Goal: Task Accomplishment & Management: Manage account settings

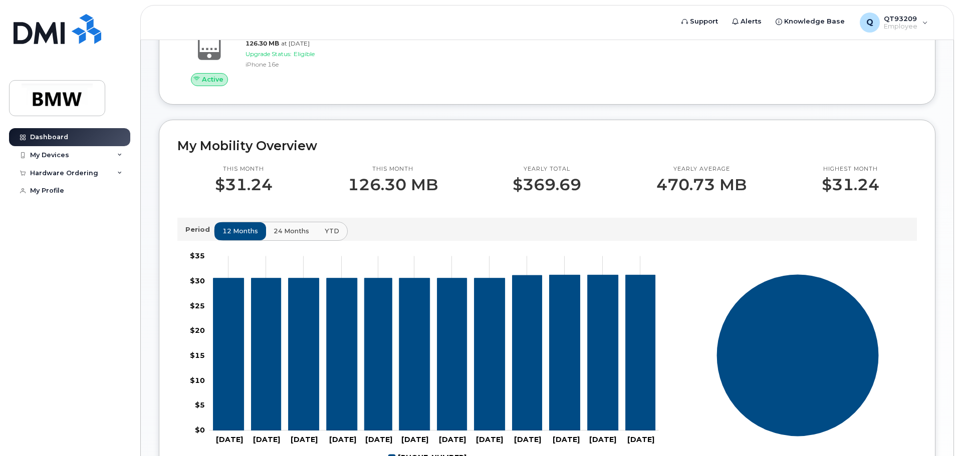
scroll to position [200, 0]
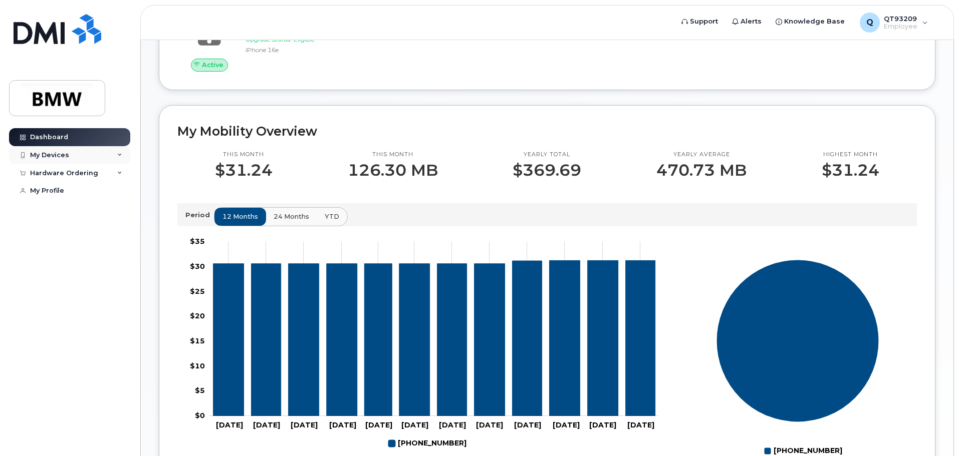
click at [59, 158] on div "My Devices" at bounding box center [49, 155] width 39 height 8
click at [105, 155] on div "My Devices" at bounding box center [69, 155] width 121 height 18
click at [106, 154] on div "My Devices" at bounding box center [69, 155] width 121 height 18
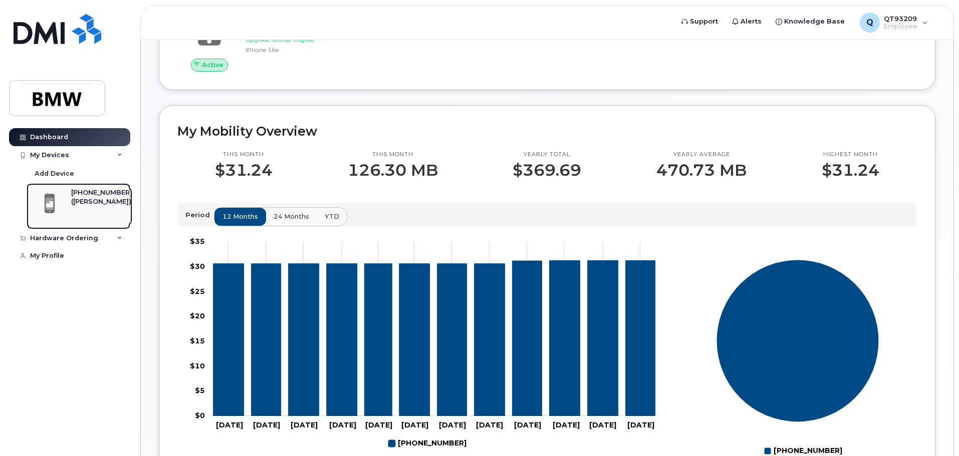
click at [91, 202] on div "([PERSON_NAME])" at bounding box center [101, 201] width 61 height 9
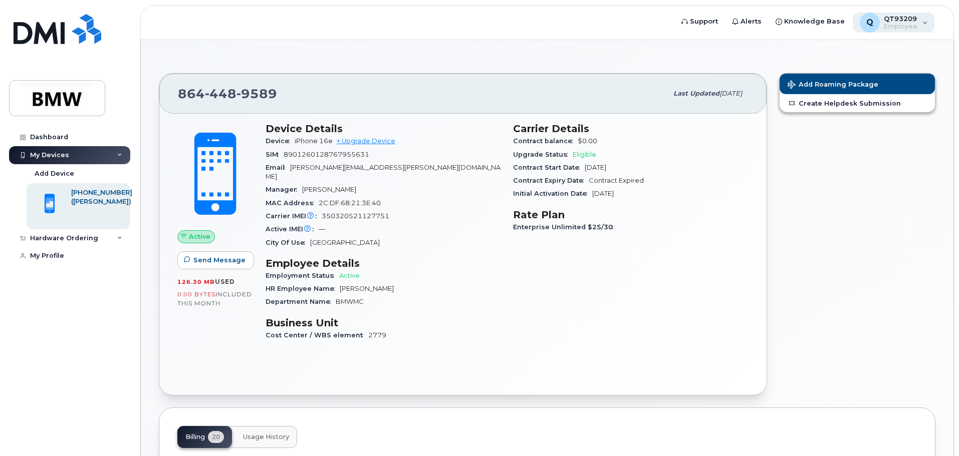
click at [924, 22] on div "Q QT93209 Employee" at bounding box center [893, 23] width 82 height 20
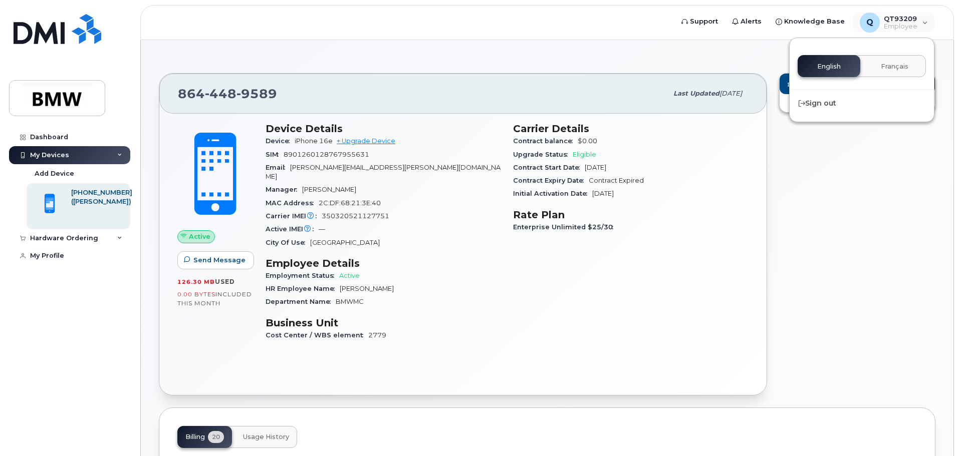
drag, startPoint x: 771, startPoint y: 194, endPoint x: 774, endPoint y: 108, distance: 86.2
click at [771, 193] on div "864 448 9589 Last updated Sep 30, 2025 Active Send Message 126.30 MB  used 0.00…" at bounding box center [463, 234] width 620 height 335
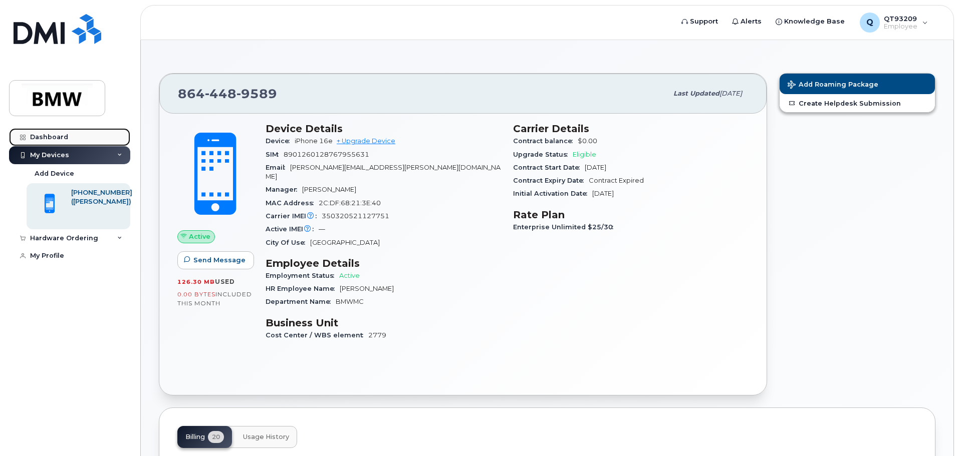
click at [50, 131] on link "Dashboard" at bounding box center [69, 137] width 121 height 18
click at [52, 134] on div "Dashboard" at bounding box center [49, 137] width 38 height 8
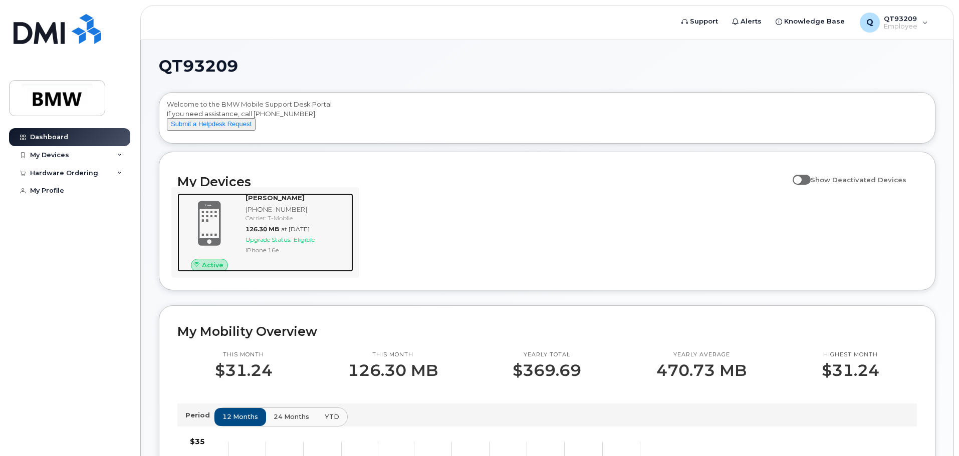
click at [204, 270] on span "Active" at bounding box center [213, 265] width 22 height 10
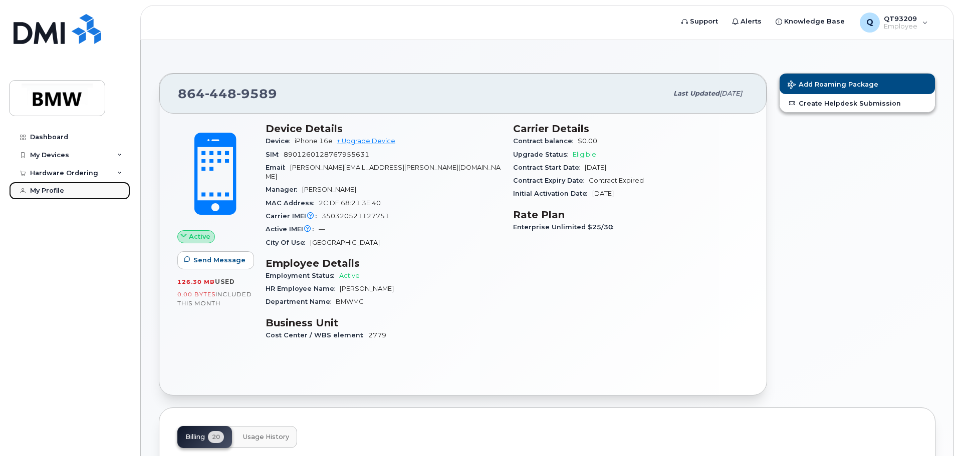
click at [47, 191] on div "My Profile" at bounding box center [47, 191] width 34 height 8
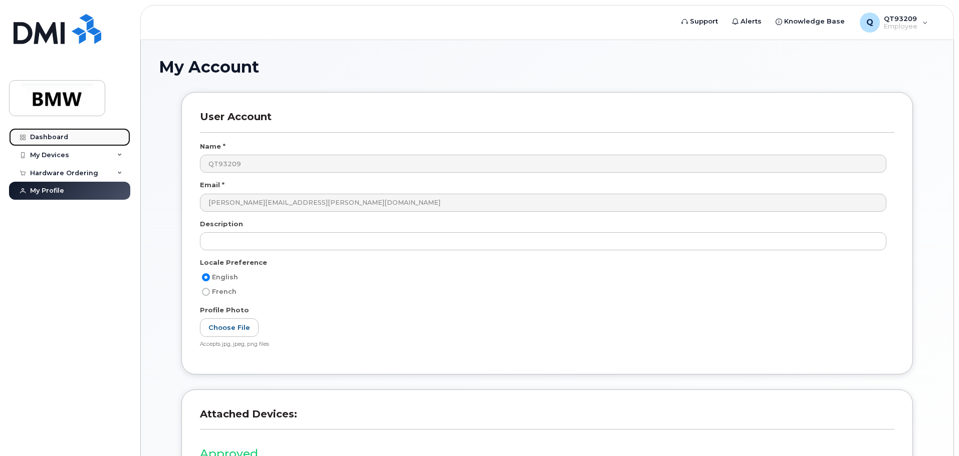
click at [57, 136] on div "Dashboard" at bounding box center [49, 137] width 38 height 8
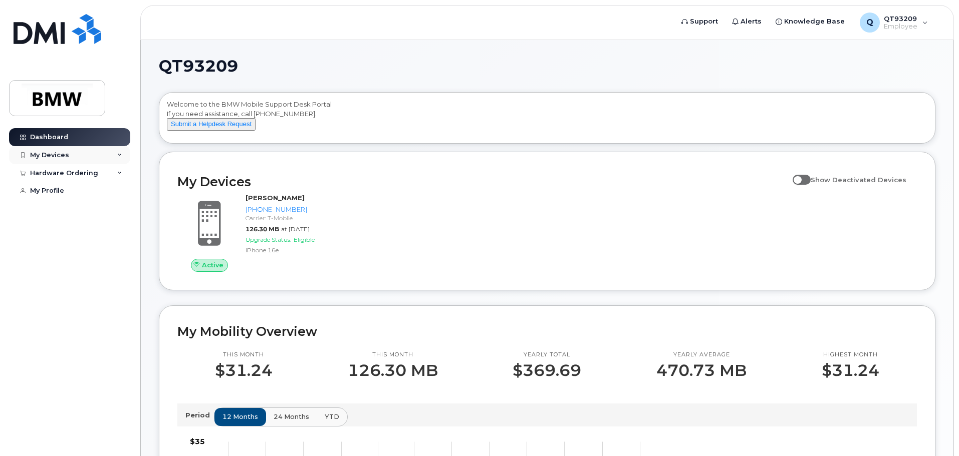
click at [119, 155] on icon at bounding box center [119, 155] width 5 height 5
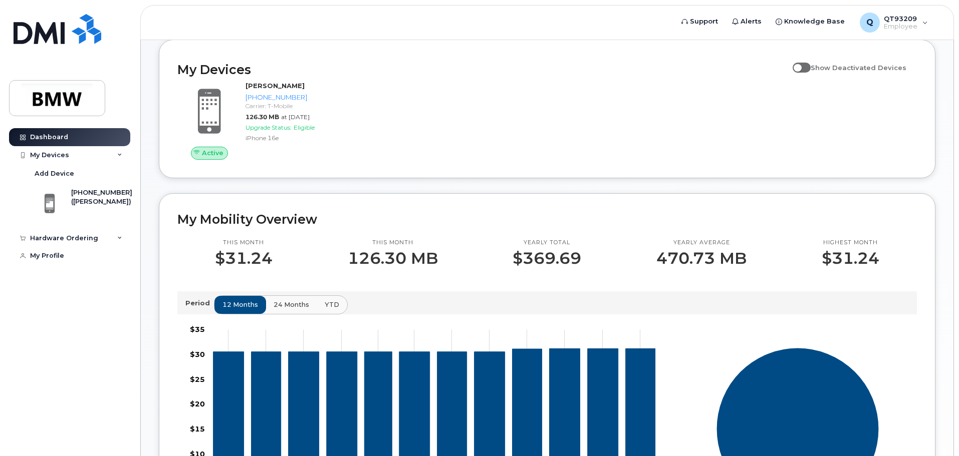
scroll to position [100, 0]
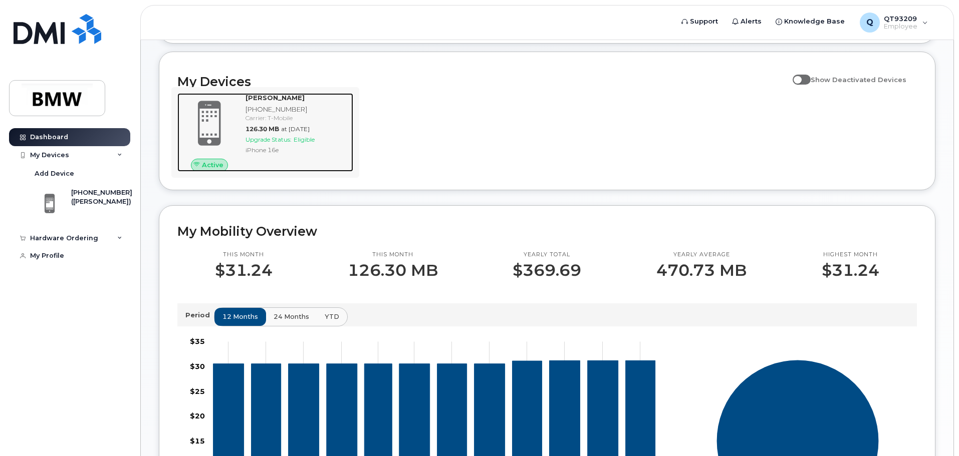
click at [282, 143] on span "Upgrade Status:" at bounding box center [268, 140] width 46 height 8
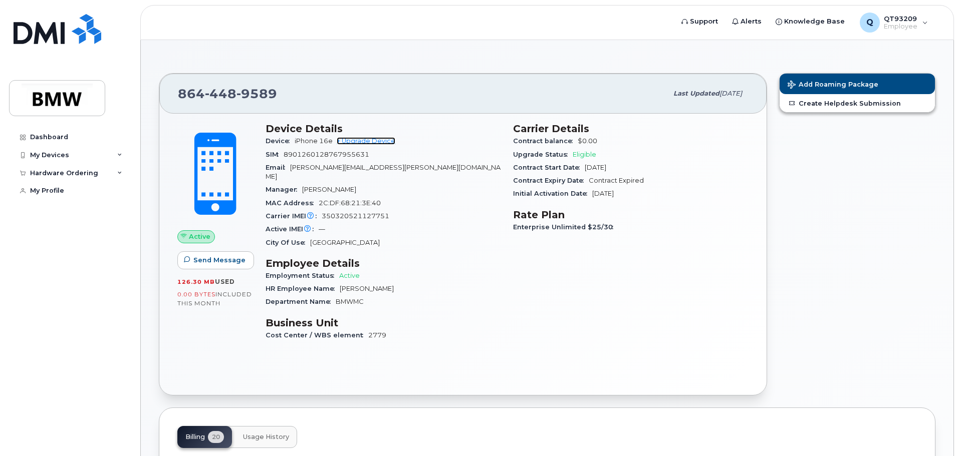
click at [379, 142] on link "+ Upgrade Device" at bounding box center [366, 141] width 59 height 8
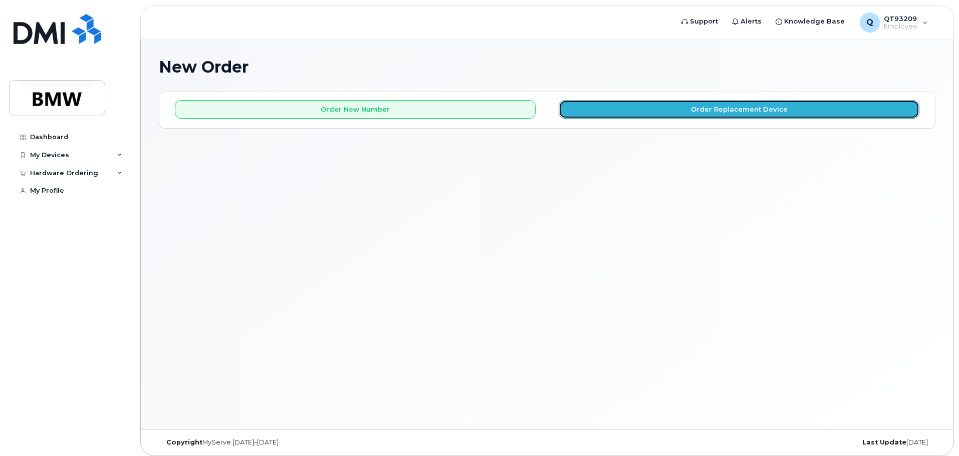
click at [693, 106] on button "Order Replacement Device" at bounding box center [738, 109] width 361 height 19
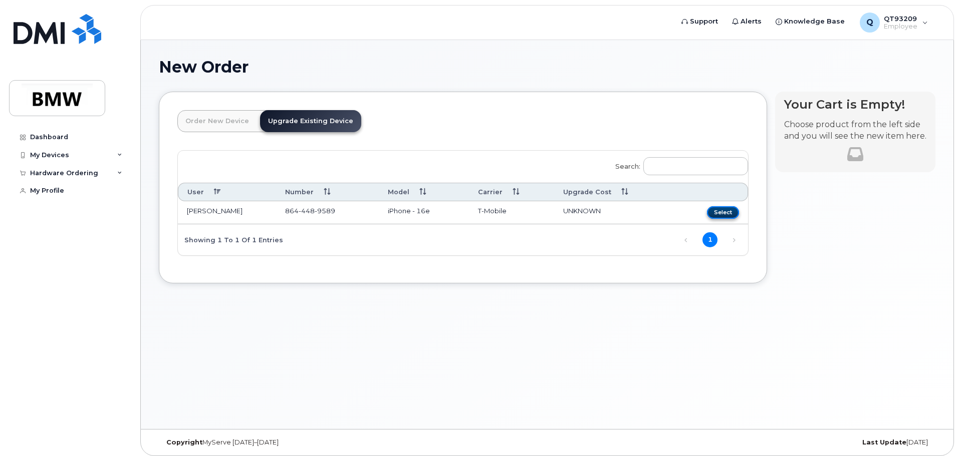
click at [724, 211] on button "Select" at bounding box center [723, 212] width 32 height 13
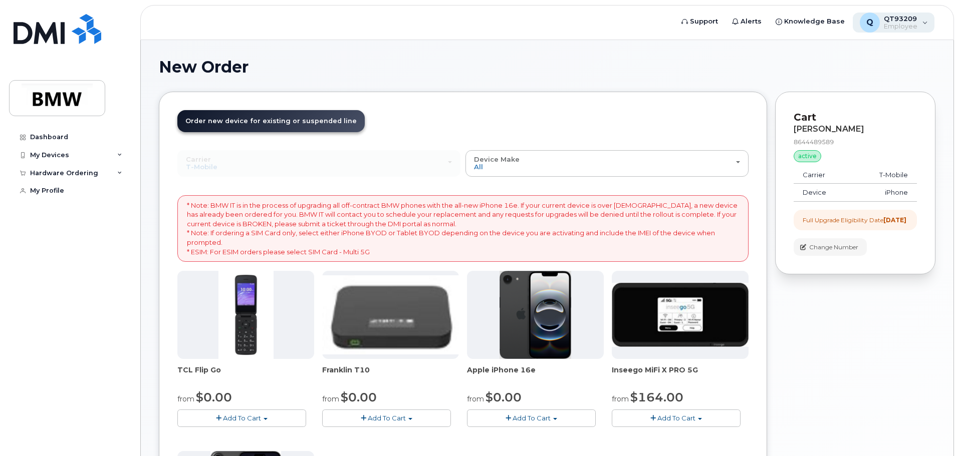
click at [922, 24] on div "Q QT93209 Employee" at bounding box center [893, 23] width 82 height 20
click at [858, 313] on div "Your Cart is Empty! Choose product from the left side and you will see the new …" at bounding box center [855, 391] width 160 height 598
click at [53, 171] on div "Hardware Ordering" at bounding box center [64, 173] width 68 height 8
click at [61, 210] on div "My Profile" at bounding box center [47, 210] width 34 height 8
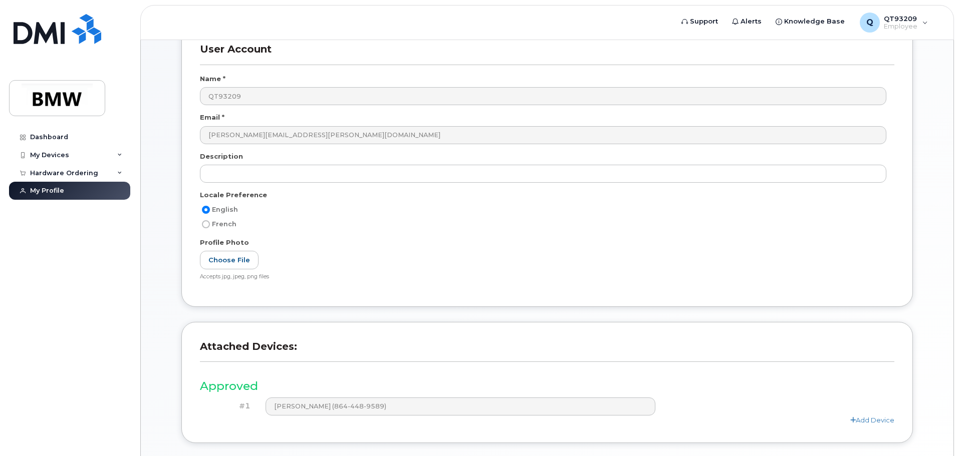
scroll to position [139, 0]
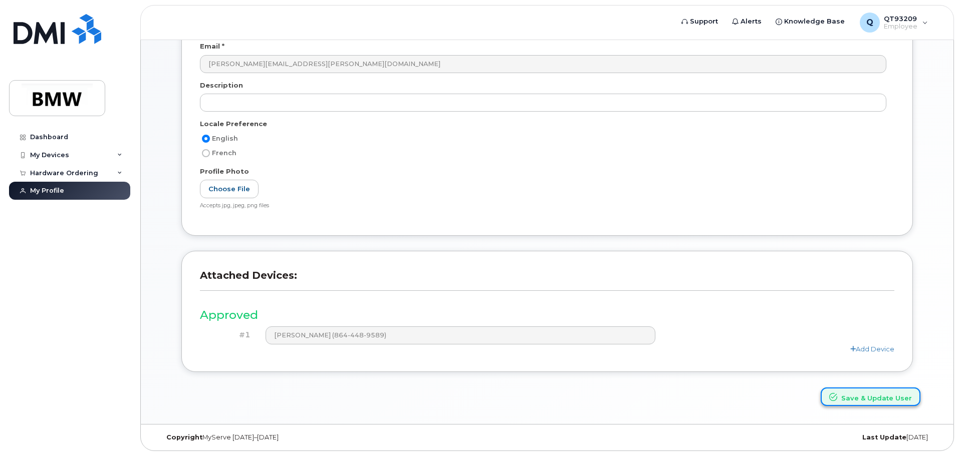
click at [848, 399] on button "Save & Update User" at bounding box center [870, 397] width 100 height 19
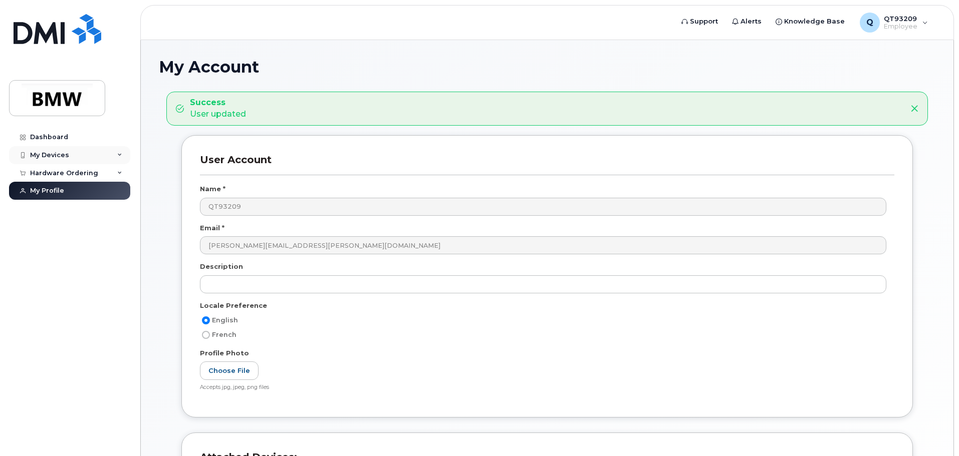
click at [57, 155] on div "My Devices" at bounding box center [49, 155] width 39 height 8
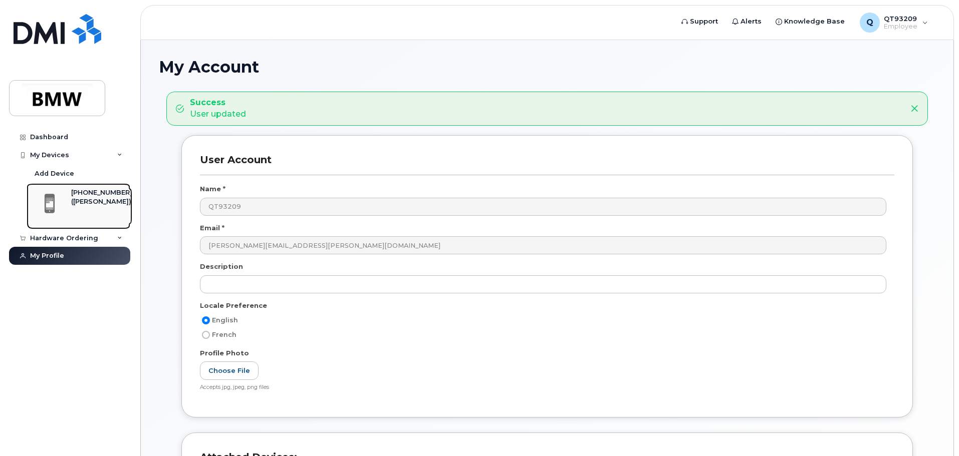
click at [112, 190] on div "[PHONE_NUMBER]" at bounding box center [101, 192] width 61 height 9
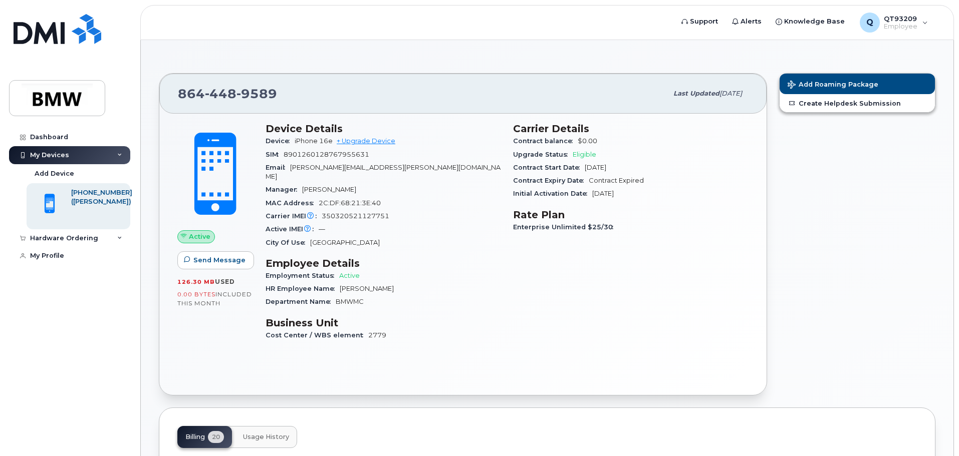
drag, startPoint x: 198, startPoint y: 233, endPoint x: 192, endPoint y: 201, distance: 33.2
click at [195, 222] on div "Active Send Message 126.30 MB  used 0.00 Bytes  included this month" at bounding box center [215, 215] width 76 height 185
click at [206, 175] on span at bounding box center [215, 174] width 88 height 93
click at [210, 175] on span at bounding box center [215, 174] width 88 height 93
click at [909, 25] on span "Employee" at bounding box center [901, 27] width 34 height 8
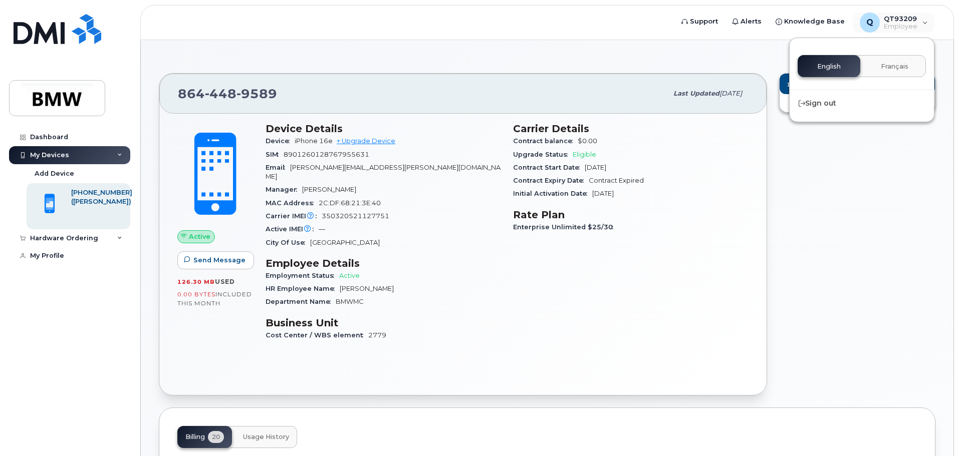
click at [861, 186] on div "Add Roaming Package Create Helpdesk Submission" at bounding box center [857, 234] width 168 height 335
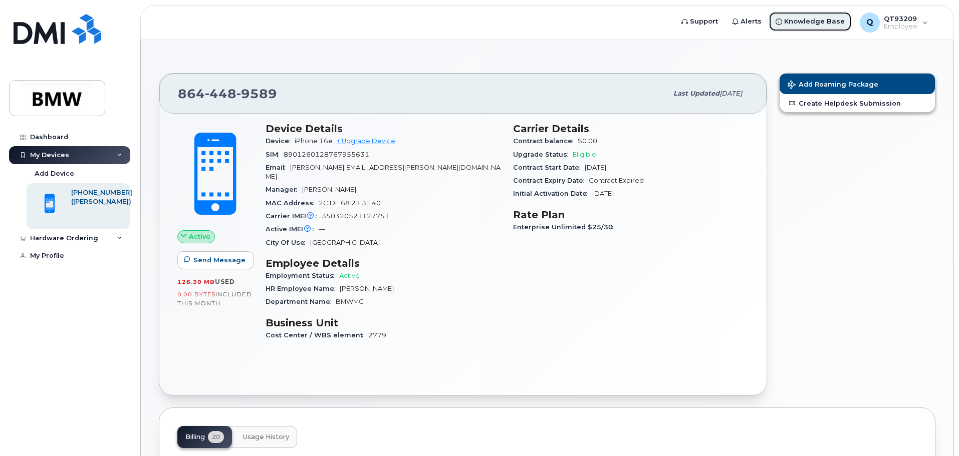
click at [825, 21] on span "Knowledge Base" at bounding box center [814, 22] width 61 height 10
drag, startPoint x: 98, startPoint y: 200, endPoint x: 76, endPoint y: 305, distance: 107.4
click at [76, 305] on div "Dashboard My Devices Add Device 864-448-9589 (Brandon Lloyd) Hardware Ordering …" at bounding box center [71, 284] width 124 height 313
click at [348, 272] on span "Active" at bounding box center [349, 276] width 21 height 8
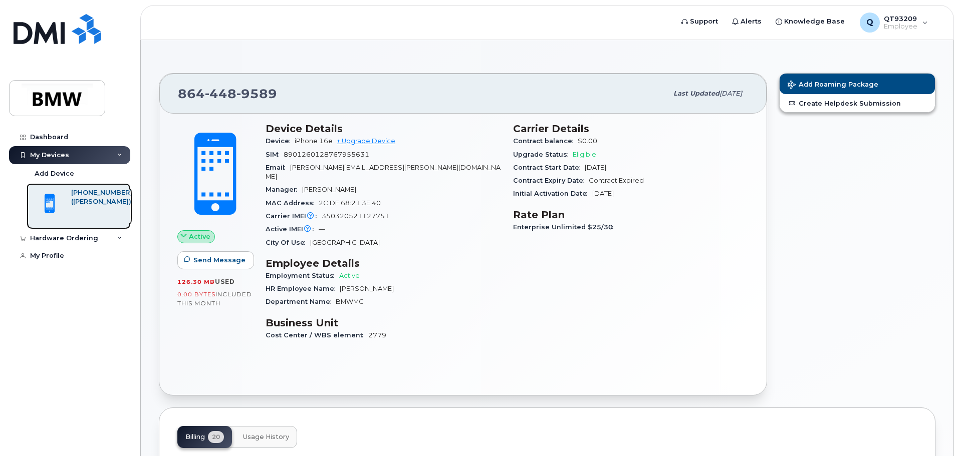
click at [114, 203] on div "([PERSON_NAME])" at bounding box center [101, 201] width 61 height 9
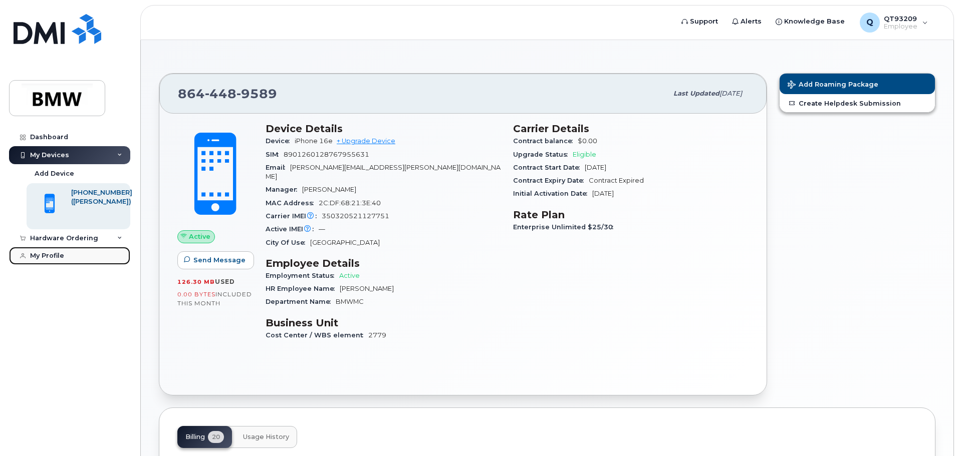
click at [56, 258] on div "My Profile" at bounding box center [47, 256] width 34 height 8
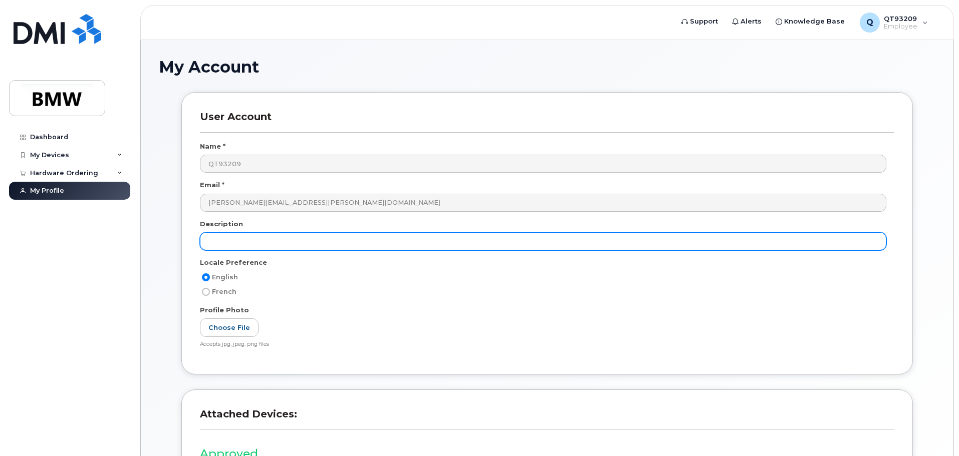
click at [362, 238] on input "text" at bounding box center [543, 241] width 686 height 18
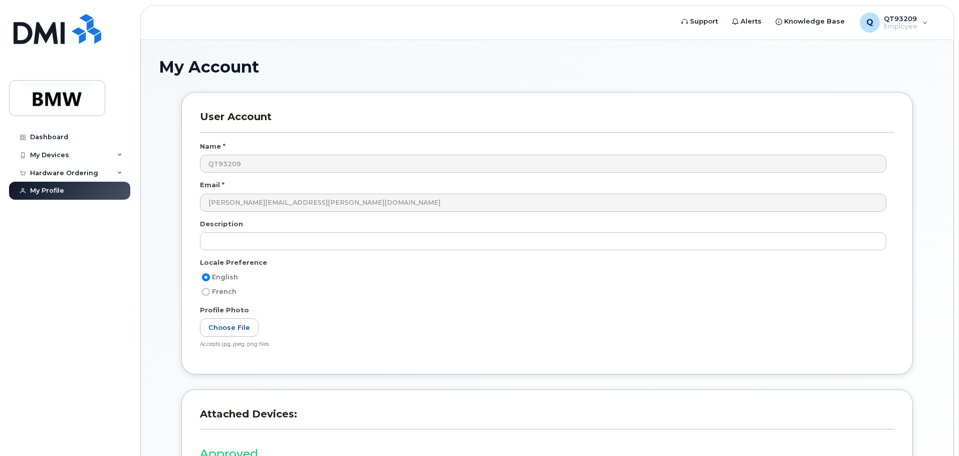
drag, startPoint x: 434, startPoint y: 292, endPoint x: 740, endPoint y: 282, distance: 306.2
click at [739, 282] on div "English" at bounding box center [543, 277] width 686 height 12
click at [59, 137] on div "Dashboard" at bounding box center [49, 137] width 38 height 8
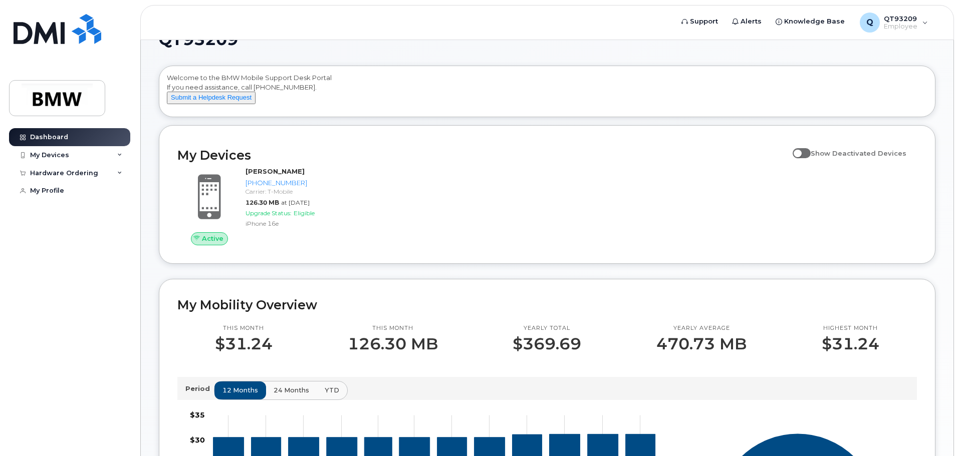
scroll to position [50, 0]
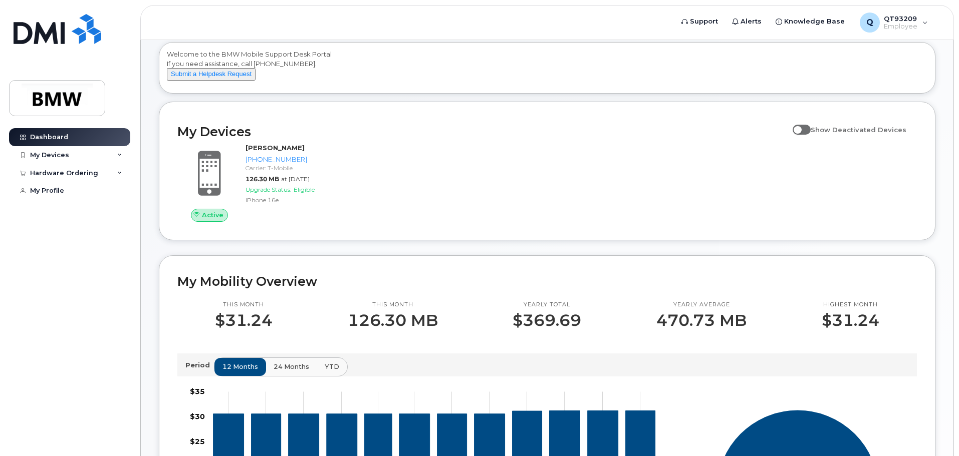
drag, startPoint x: 408, startPoint y: 218, endPoint x: 550, endPoint y: 157, distance: 155.1
click at [550, 157] on div "Active Brandon Lloyd 864-448-9589 Carrier: T-Mobile 126.30 MB at Sep 01, 2025 U…" at bounding box center [546, 182] width 751 height 90
click at [808, 135] on span at bounding box center [801, 130] width 18 height 10
click at [800, 128] on input "Show Deactivated Devices" at bounding box center [796, 124] width 8 height 8
checkbox input "true"
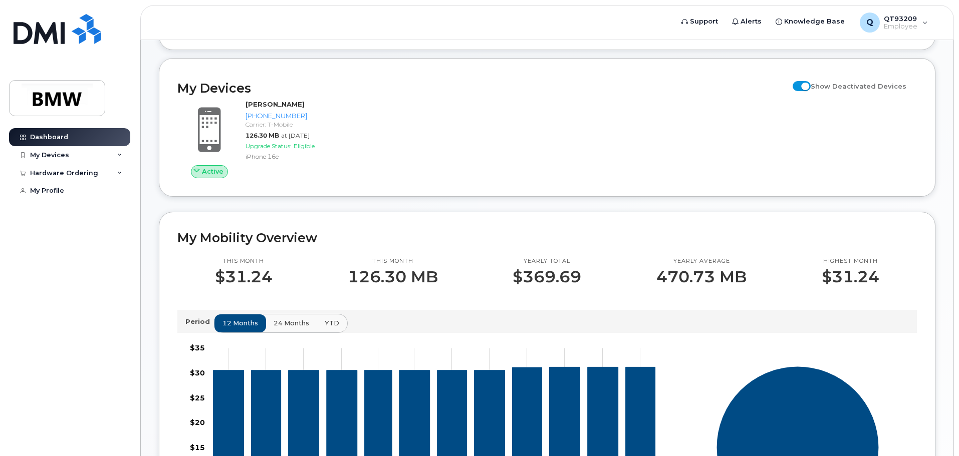
scroll to position [0, 0]
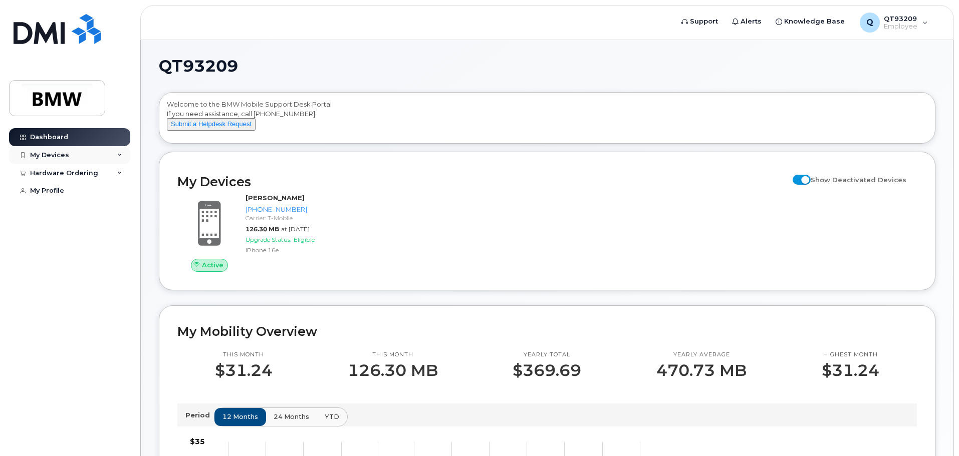
click at [119, 155] on icon at bounding box center [119, 155] width 5 height 5
click at [122, 236] on icon at bounding box center [119, 238] width 5 height 5
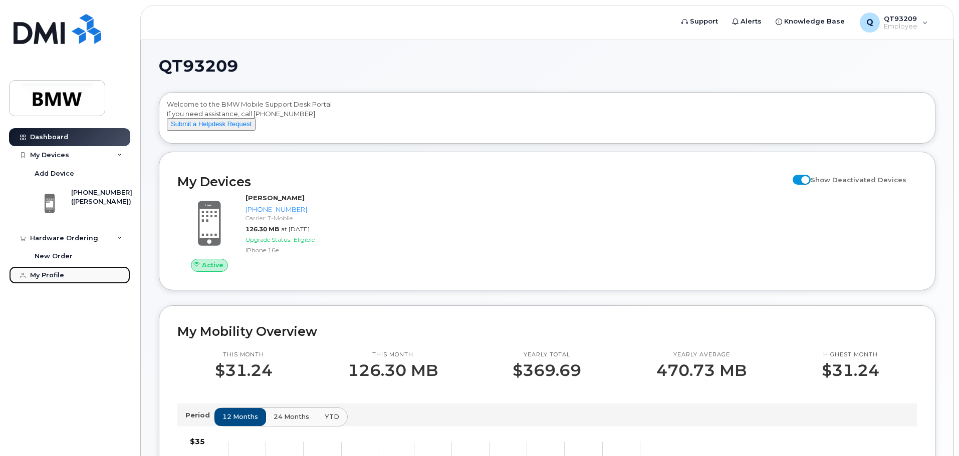
click at [54, 273] on div "My Profile" at bounding box center [47, 275] width 34 height 8
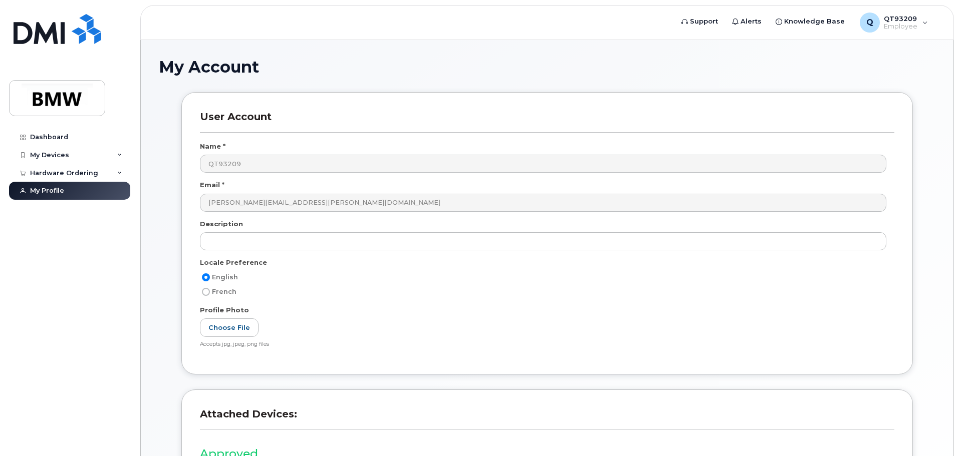
drag, startPoint x: 305, startPoint y: 166, endPoint x: 615, endPoint y: 307, distance: 340.2
click at [615, 307] on div "Profile Photo" at bounding box center [547, 313] width 694 height 14
click at [704, 334] on div "Choose File Accepts jpg, jpeg, png files File size should be less than 4MB Inva…" at bounding box center [547, 334] width 694 height 30
click at [752, 20] on span "Alerts" at bounding box center [750, 22] width 21 height 10
click at [755, 19] on span "Alerts" at bounding box center [750, 22] width 21 height 10
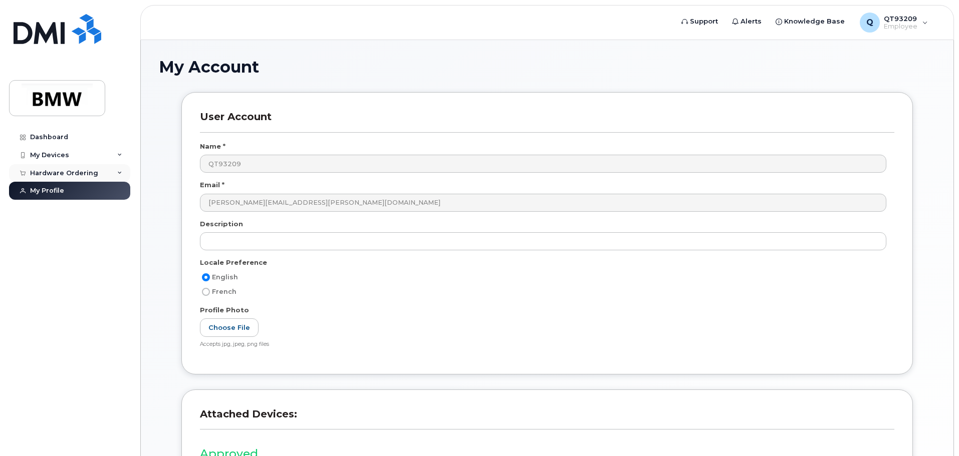
click at [105, 177] on div "Hardware Ordering" at bounding box center [69, 173] width 121 height 18
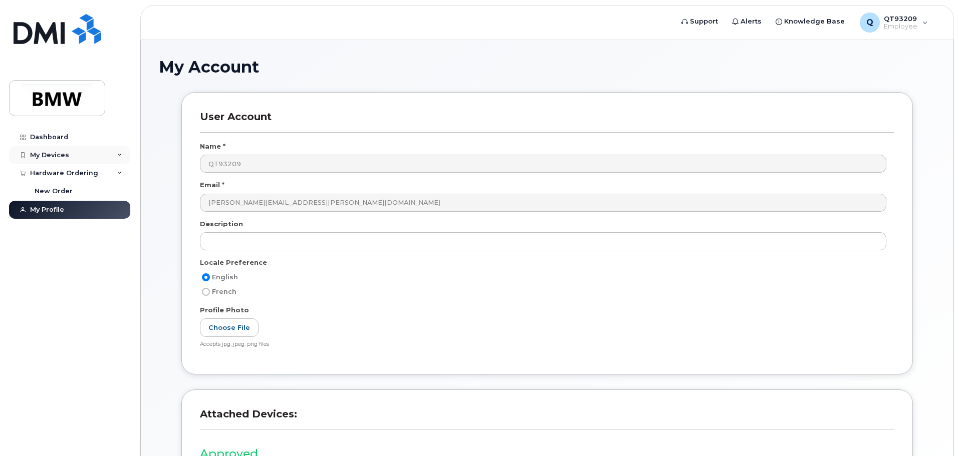
click at [118, 157] on icon at bounding box center [119, 155] width 5 height 5
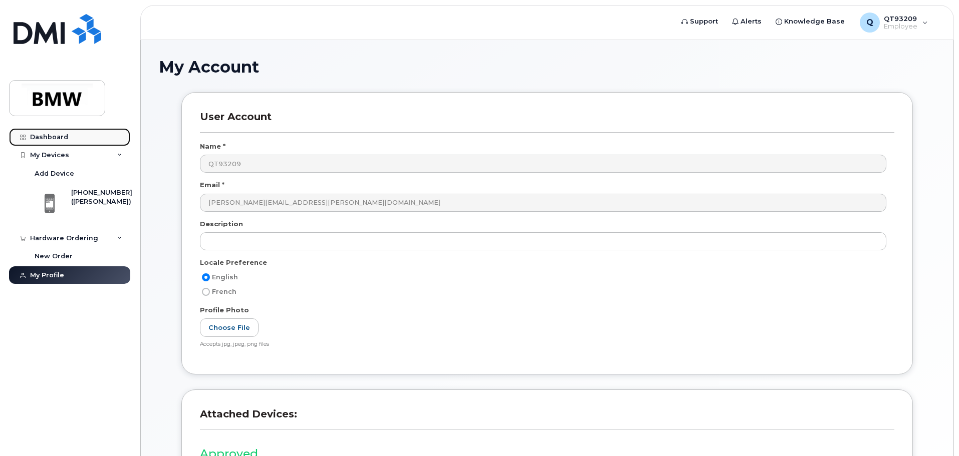
click at [60, 135] on div "Dashboard" at bounding box center [49, 137] width 38 height 8
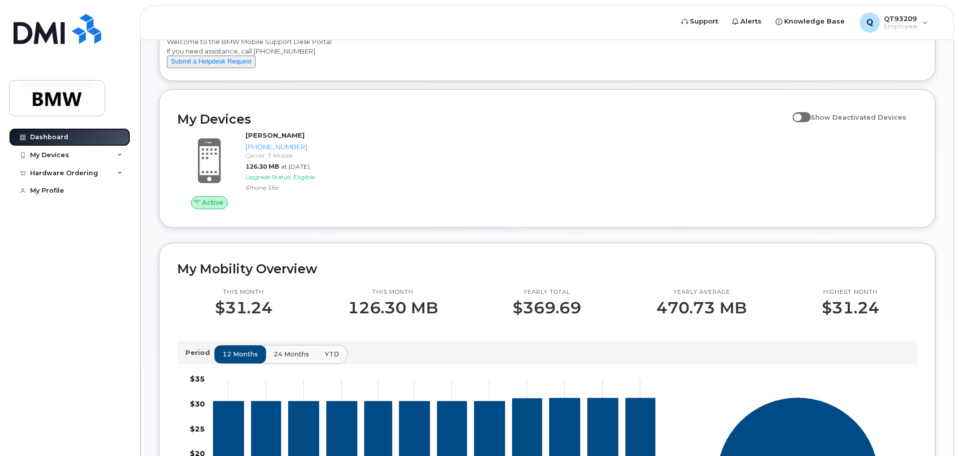
scroll to position [1, 0]
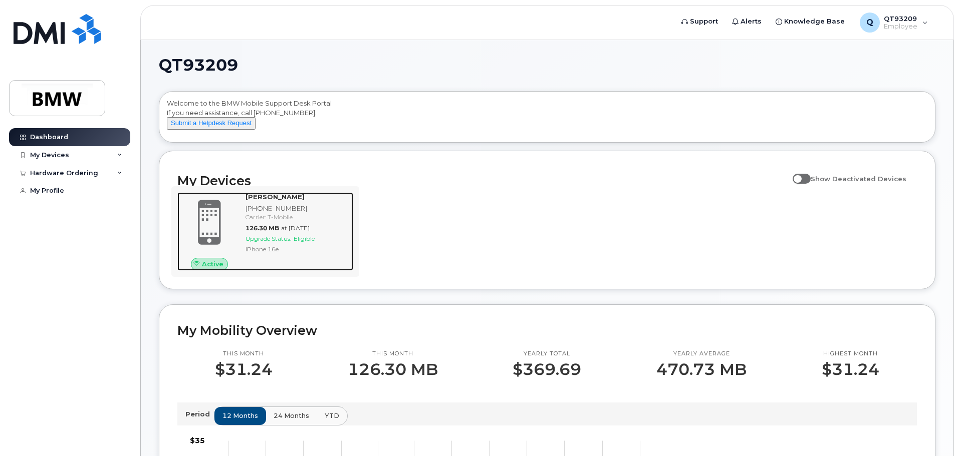
click at [278, 221] on div "Carrier: T-Mobile" at bounding box center [297, 217] width 104 height 9
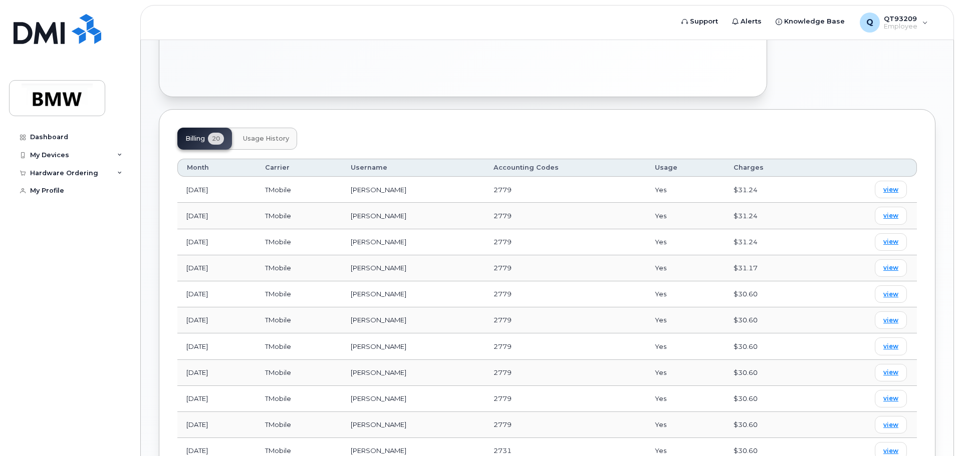
scroll to position [301, 0]
click at [287, 133] on span "Usage History" at bounding box center [266, 137] width 46 height 8
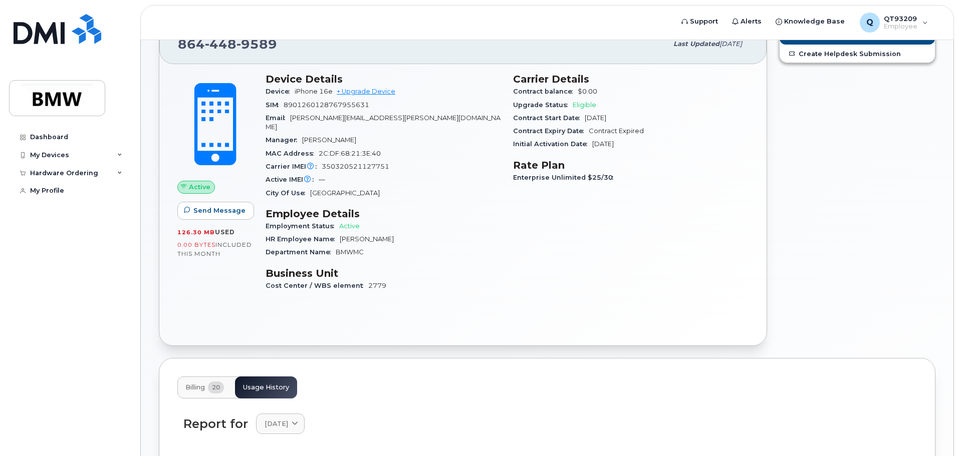
scroll to position [0, 0]
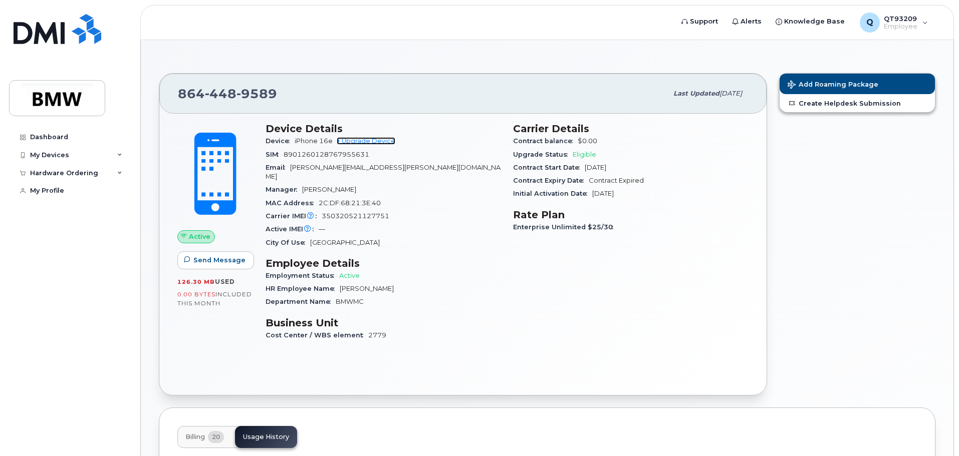
click at [364, 142] on link "+ Upgrade Device" at bounding box center [366, 141] width 59 height 8
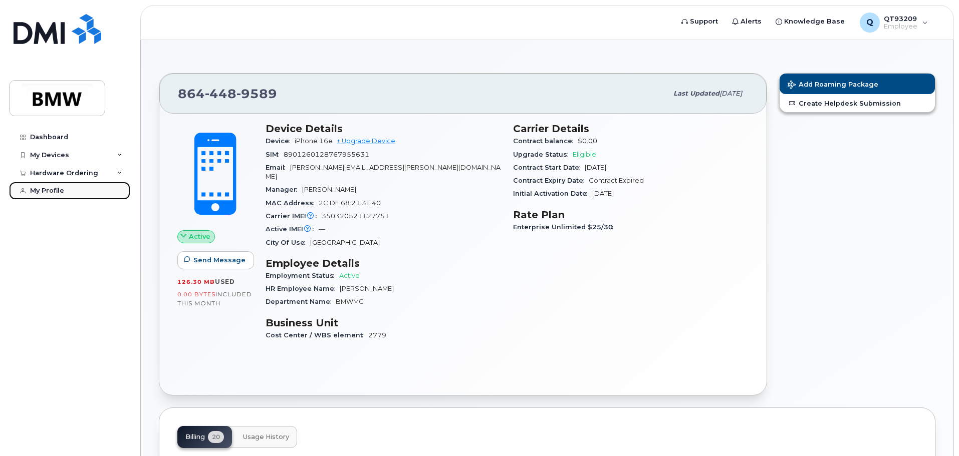
click at [54, 189] on div "My Profile" at bounding box center [47, 191] width 34 height 8
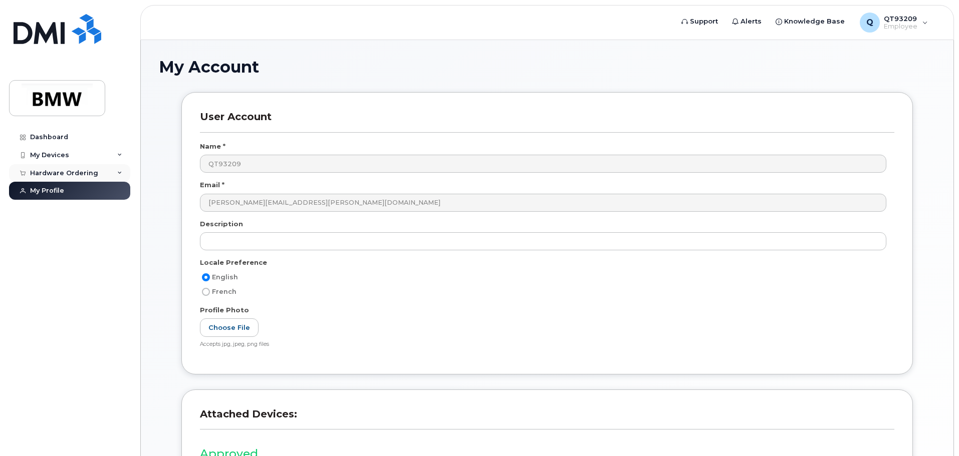
click at [80, 173] on div "Hardware Ordering" at bounding box center [64, 173] width 68 height 8
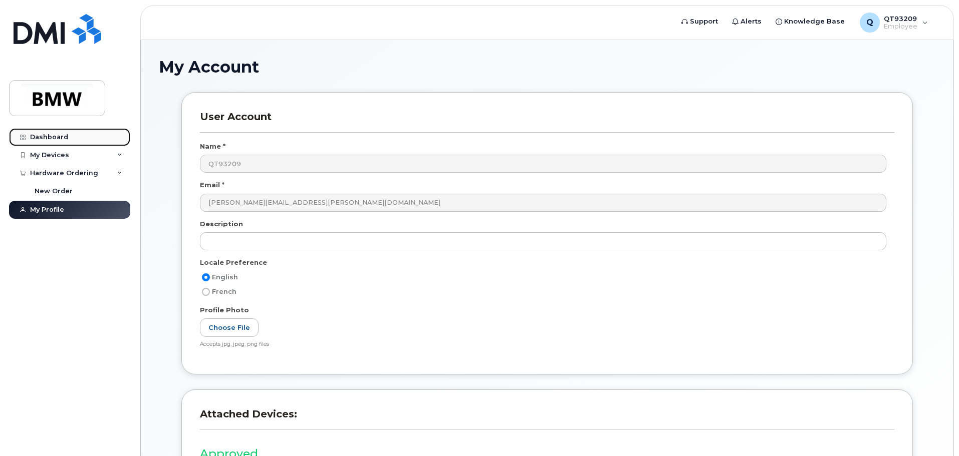
click at [51, 134] on div "Dashboard" at bounding box center [49, 137] width 38 height 8
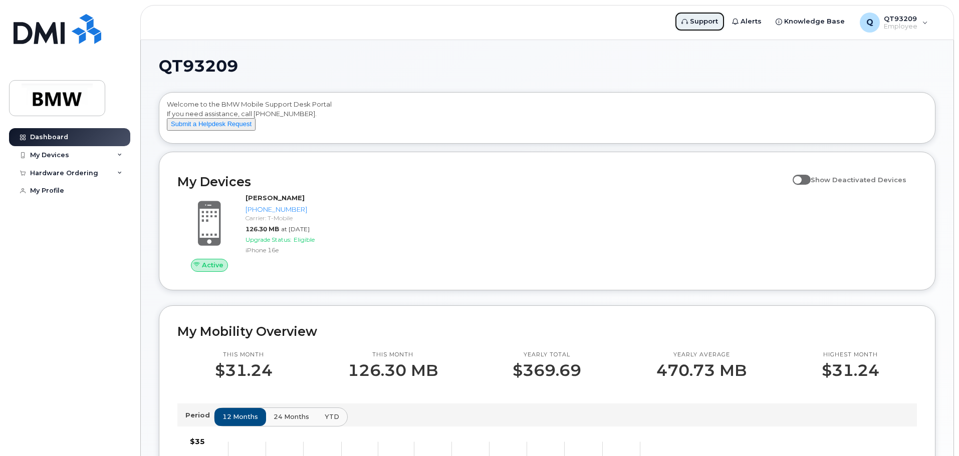
click at [711, 24] on span "Support" at bounding box center [704, 22] width 28 height 10
click at [929, 25] on div "Q QT93209 Employee" at bounding box center [893, 23] width 82 height 20
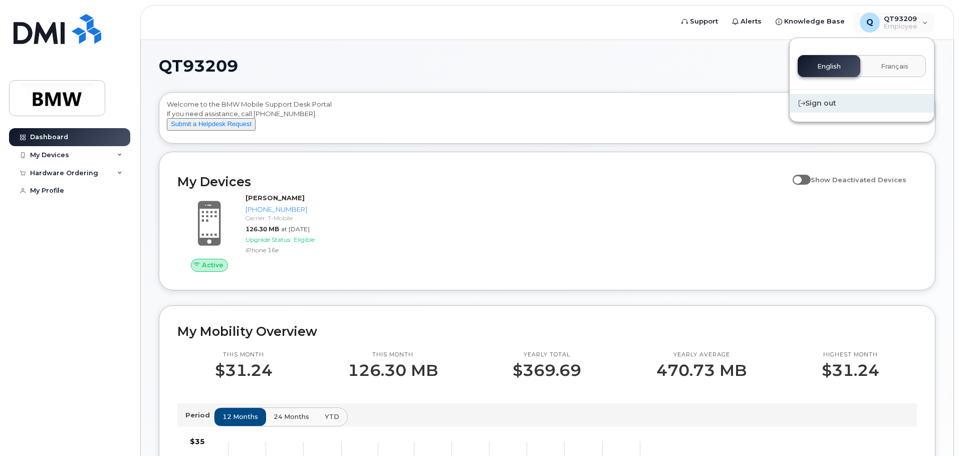
click at [826, 105] on div "Sign out" at bounding box center [861, 103] width 144 height 19
